Goal: Check status: Check status

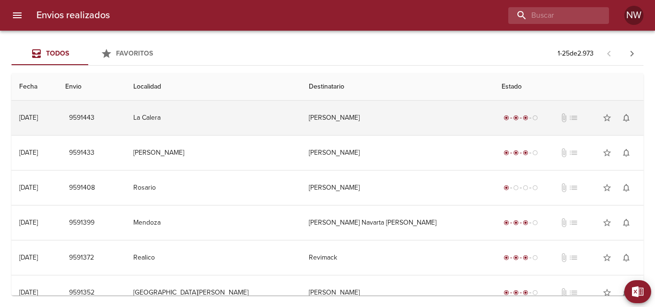
click at [343, 121] on td "[PERSON_NAME]" at bounding box center [397, 118] width 193 height 35
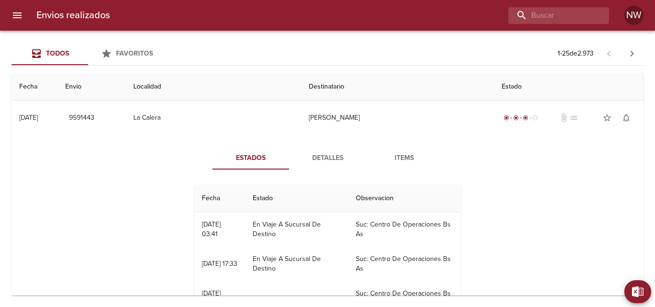
click at [323, 155] on span "Detalles" at bounding box center [327, 158] width 65 height 12
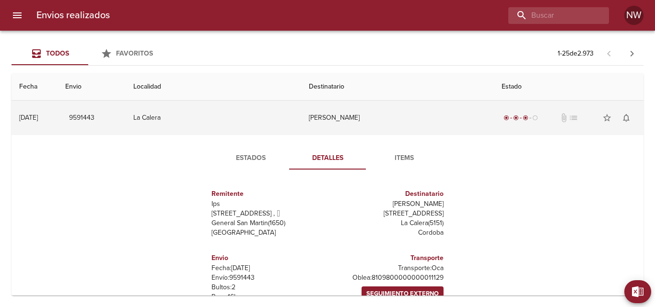
click at [346, 117] on td "[PERSON_NAME]" at bounding box center [397, 118] width 193 height 35
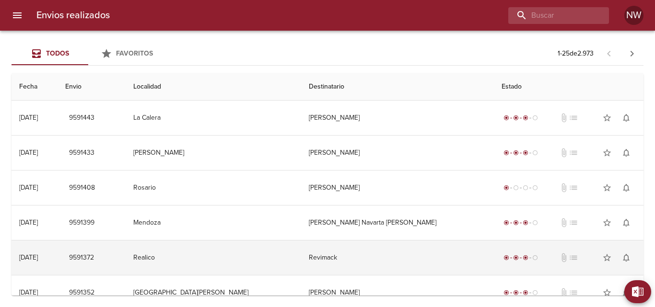
click at [328, 259] on td "Revimack" at bounding box center [397, 258] width 193 height 35
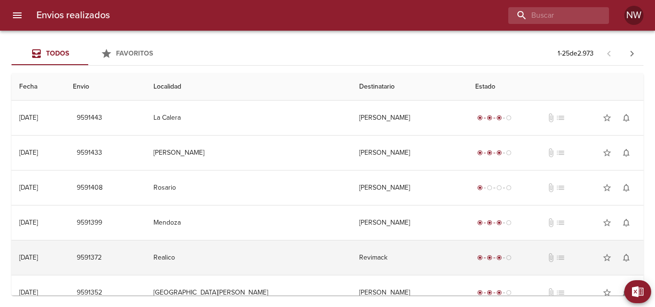
click at [351, 259] on td "Revimack" at bounding box center [409, 258] width 116 height 35
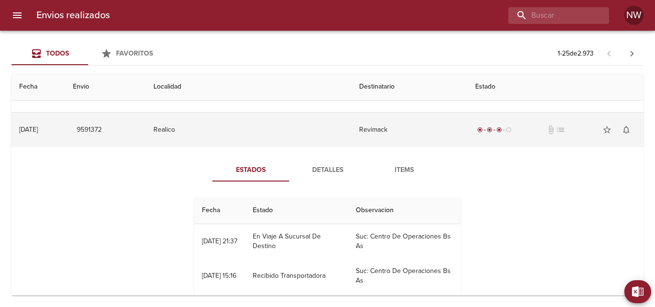
scroll to position [131, 0]
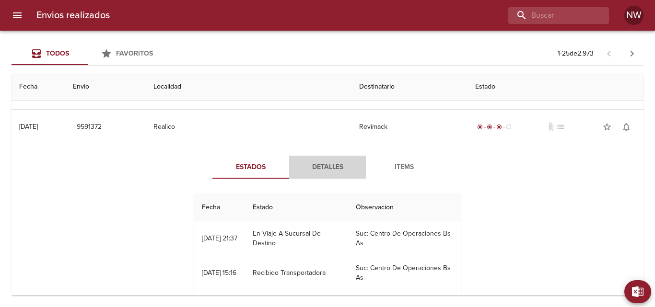
click at [326, 165] on span "Detalles" at bounding box center [327, 167] width 65 height 12
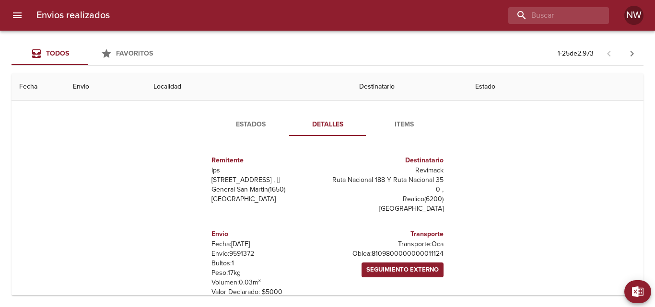
scroll to position [168, 0]
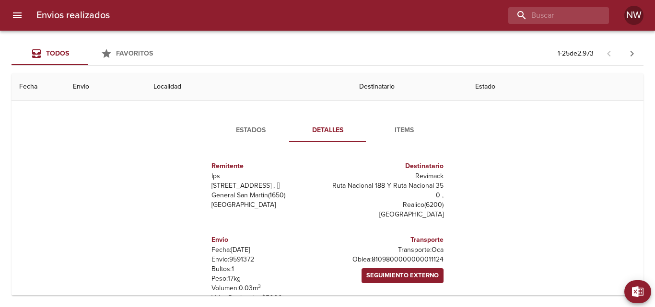
click at [248, 127] on span "Estados" at bounding box center [250, 131] width 65 height 12
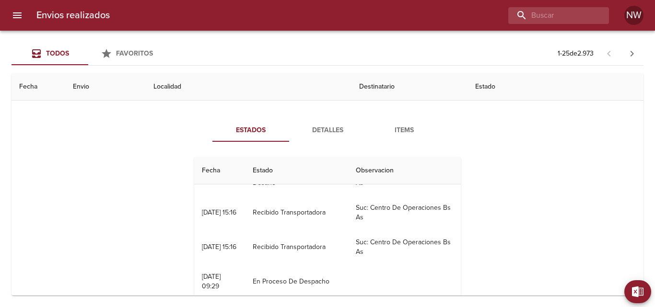
scroll to position [0, 0]
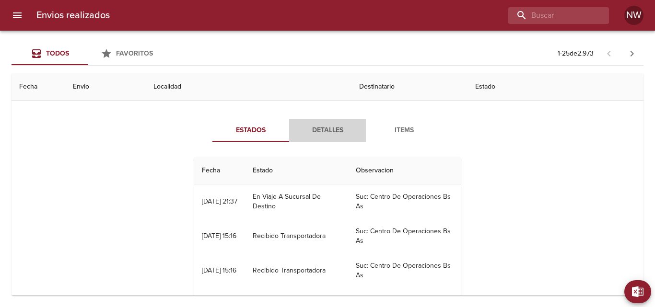
click at [331, 132] on span "Detalles" at bounding box center [327, 131] width 65 height 12
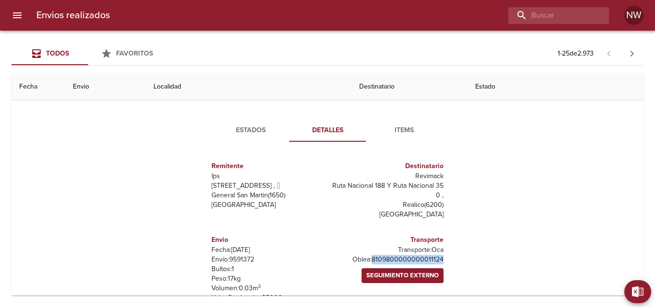
drag, startPoint x: 439, startPoint y: 259, endPoint x: 371, endPoint y: 256, distance: 67.6
click at [371, 256] on p "Oblea: 8109800000000011124" at bounding box center [387, 260] width 112 height 10
copy p "8109800000000011124"
click at [332, 131] on span "Detalles" at bounding box center [327, 131] width 65 height 12
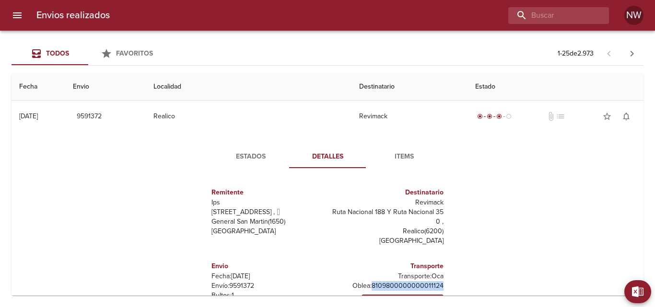
scroll to position [141, 0]
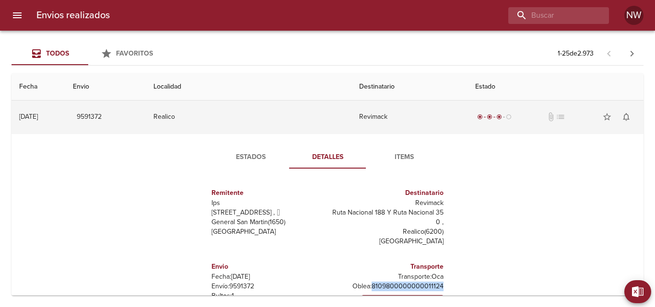
click at [351, 120] on td "Revimack" at bounding box center [409, 117] width 116 height 35
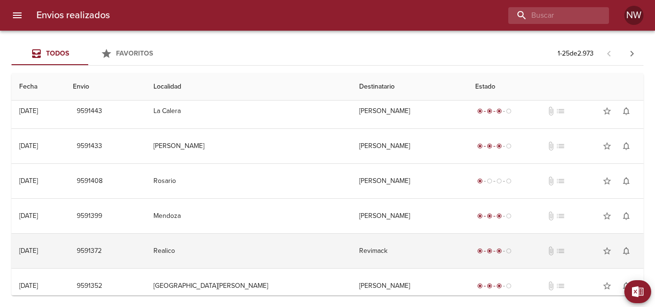
scroll to position [0, 0]
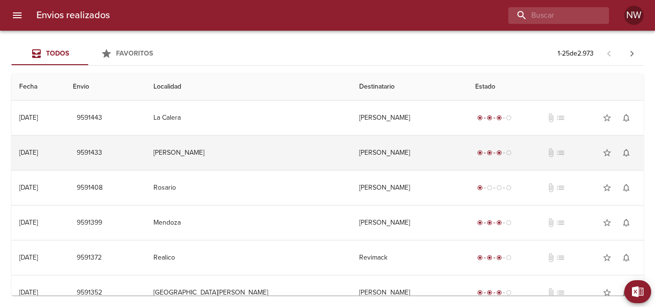
click at [351, 154] on td "[PERSON_NAME]" at bounding box center [409, 153] width 116 height 35
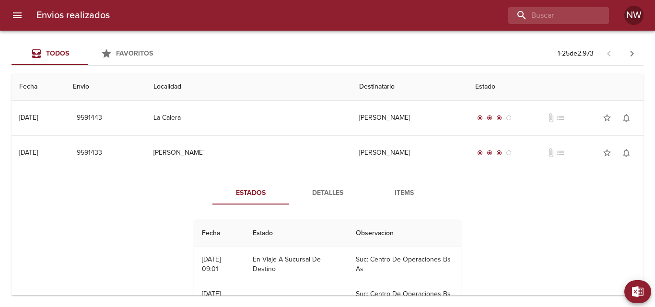
click at [328, 194] on span "Detalles" at bounding box center [327, 193] width 65 height 12
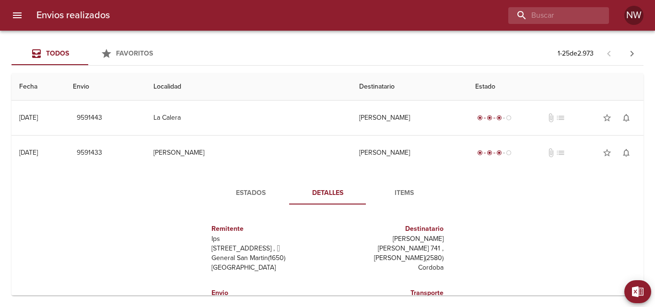
click at [498, 196] on div "Estados Detalles Items Remitente Ips Calle 70 4467 ,   General San Martin ( 165…" at bounding box center [327, 274] width 616 height 209
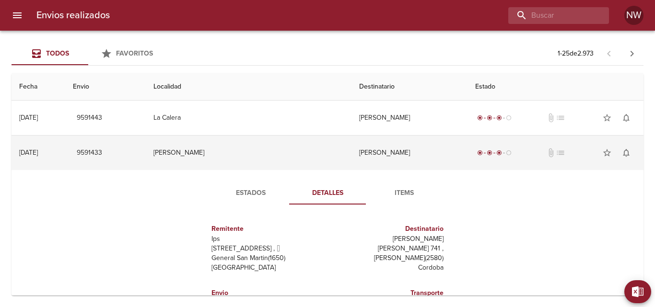
click at [384, 152] on td "[PERSON_NAME]" at bounding box center [409, 153] width 116 height 35
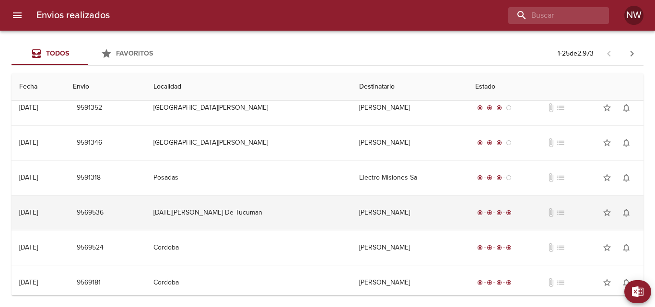
scroll to position [184, 0]
click at [368, 215] on td "[PERSON_NAME]" at bounding box center [409, 213] width 116 height 35
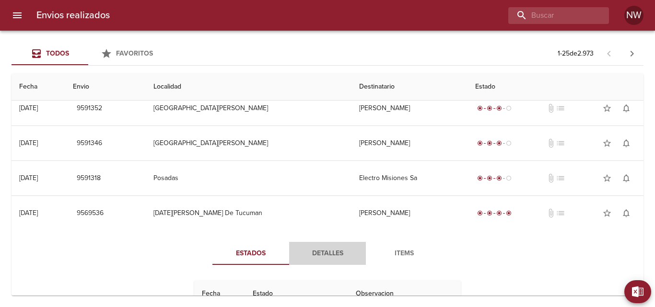
click at [331, 254] on span "Detalles" at bounding box center [327, 254] width 65 height 12
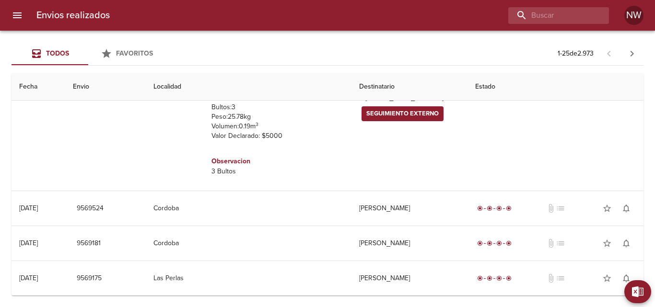
scroll to position [484, 0]
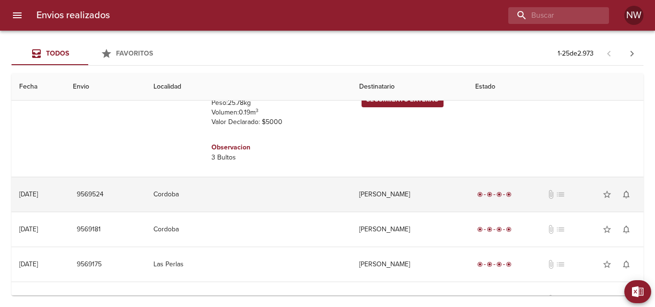
click at [351, 195] on td "[PERSON_NAME]" at bounding box center [409, 194] width 116 height 35
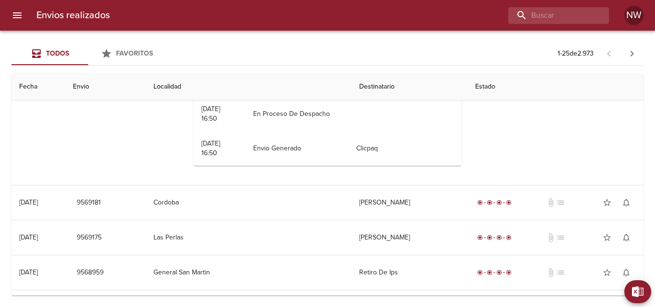
scroll to position [756, 0]
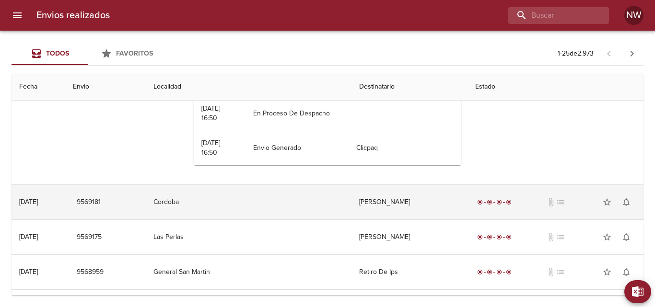
click at [351, 204] on td "[PERSON_NAME]" at bounding box center [409, 202] width 116 height 35
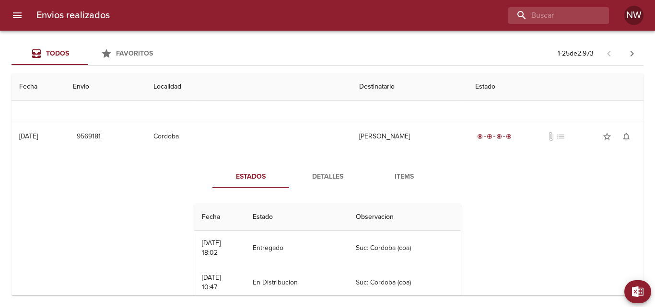
scroll to position [822, 0]
click at [325, 180] on span "Detalles" at bounding box center [327, 177] width 65 height 12
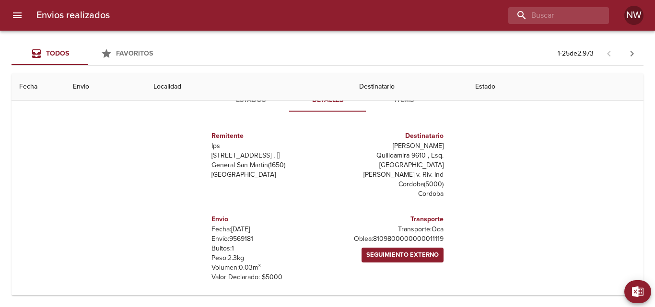
scroll to position [901, 0]
